Goal: Find specific page/section: Find specific page/section

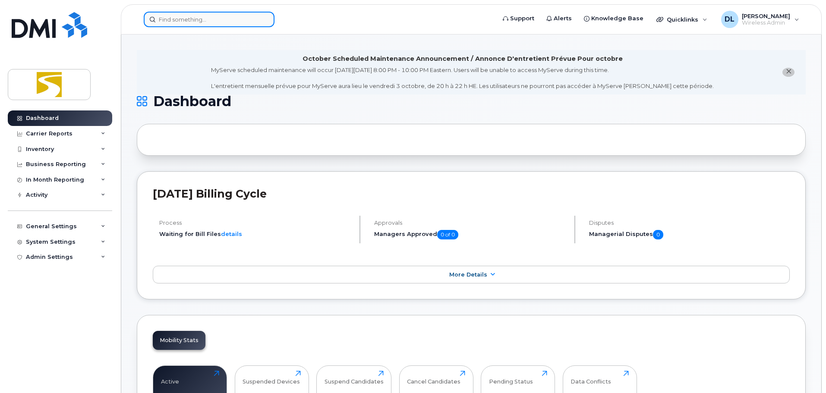
click at [218, 23] on input at bounding box center [209, 20] width 131 height 16
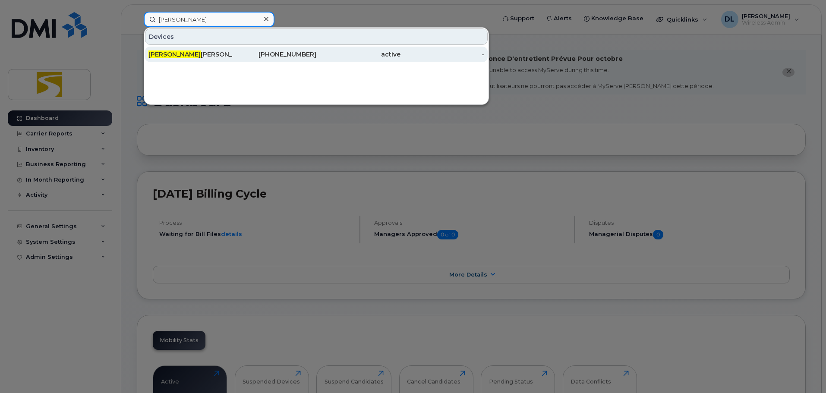
type input "laura"
click at [229, 50] on div "Laura Sauve" at bounding box center [190, 54] width 84 height 9
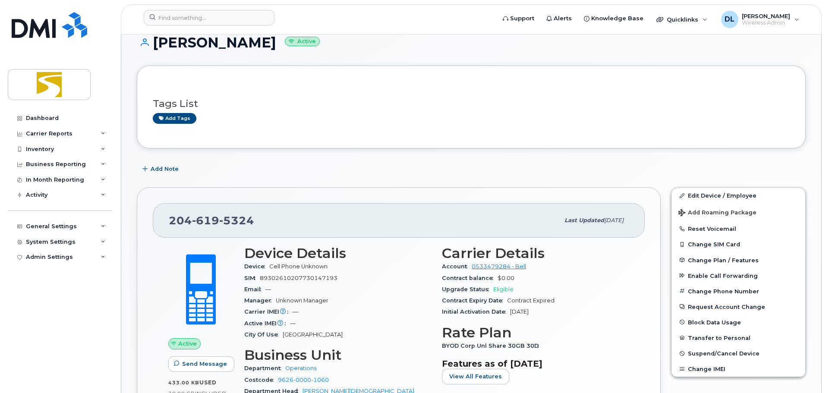
scroll to position [86, 0]
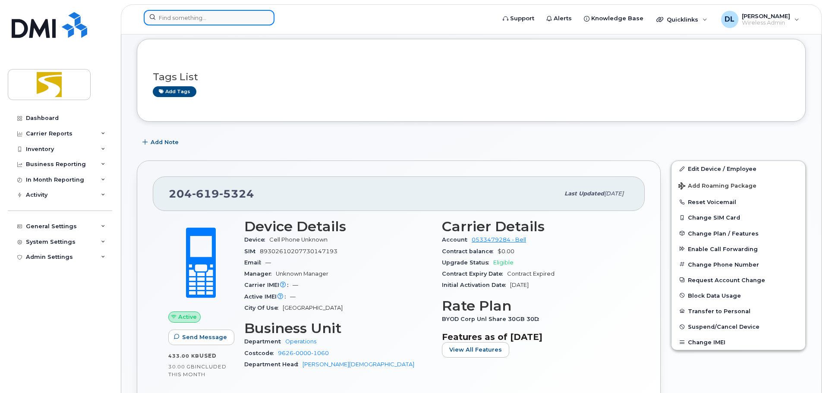
click at [177, 17] on input at bounding box center [209, 18] width 131 height 16
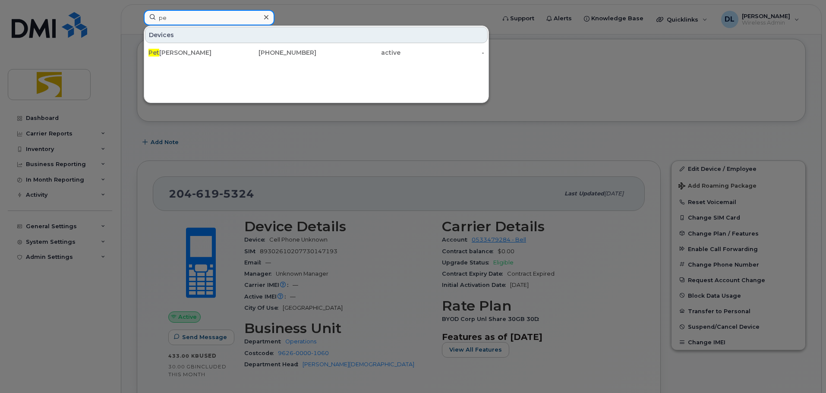
type input "p"
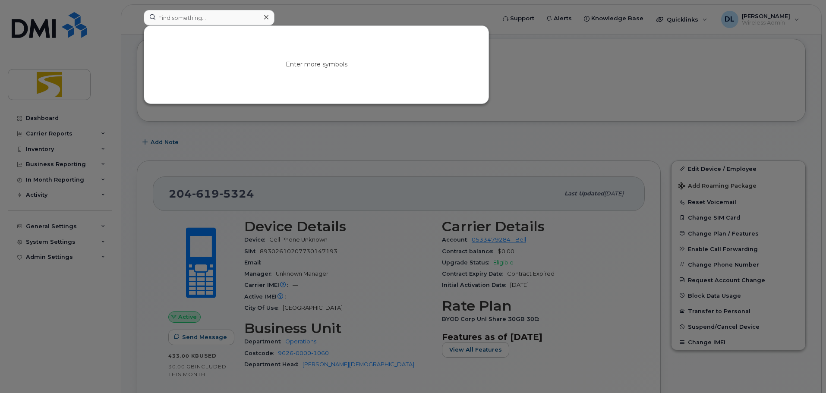
click at [584, 107] on div at bounding box center [413, 196] width 826 height 393
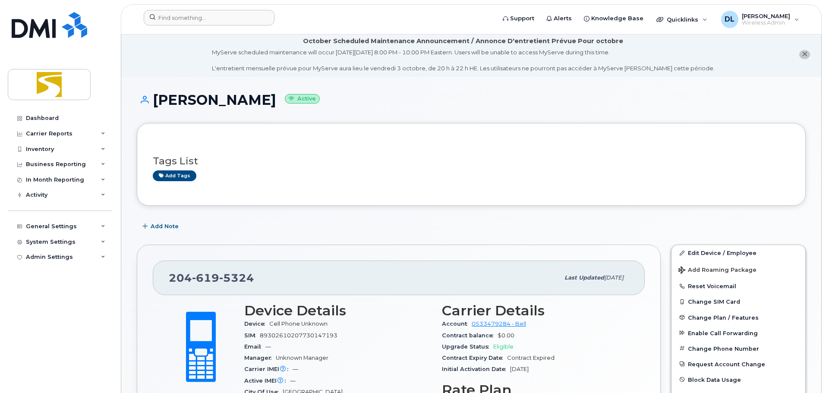
scroll to position [0, 0]
